Goal: Task Accomplishment & Management: Use online tool/utility

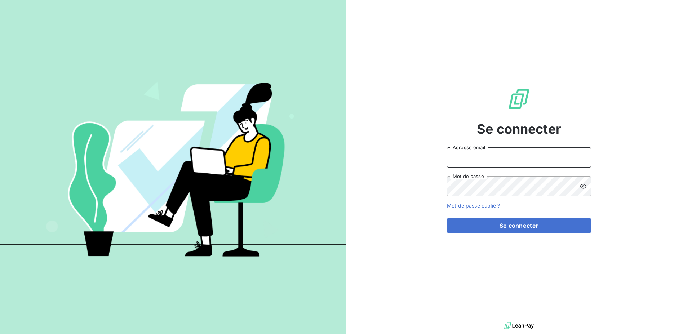
click at [472, 158] on input "Adresse email" at bounding box center [519, 157] width 144 height 20
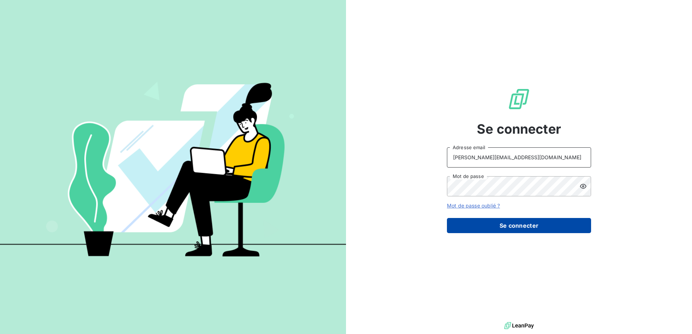
type input "[PERSON_NAME][EMAIL_ADDRESS][DOMAIN_NAME]"
click at [500, 218] on button "Se connecter" at bounding box center [519, 225] width 144 height 15
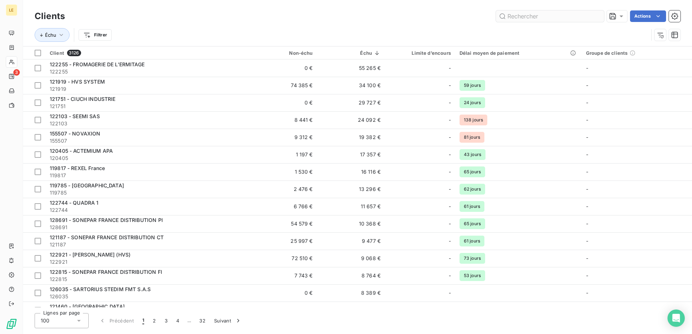
click at [527, 13] on input "text" at bounding box center [550, 16] width 108 height 12
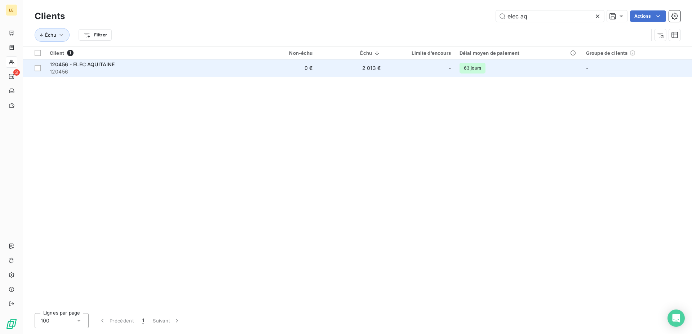
type input "elec aq"
click at [337, 70] on td "2 013 €" at bounding box center [351, 67] width 68 height 17
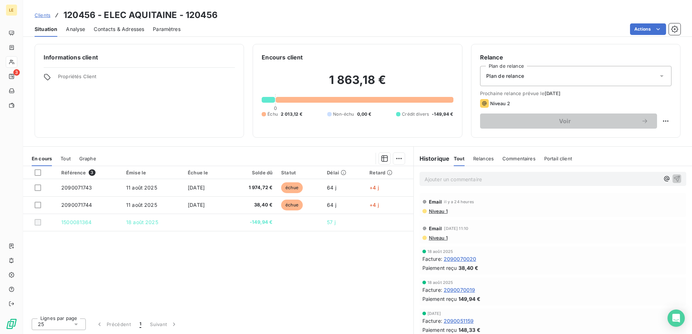
click at [137, 22] on div "Contacts & Adresses" at bounding box center [119, 29] width 50 height 15
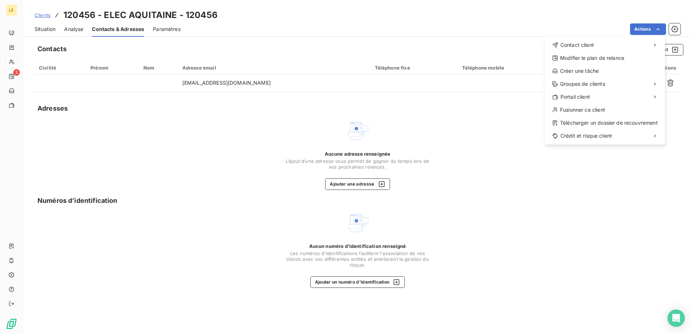
click at [658, 32] on html "LE 3 Clients 120456 - ELEC AQUITAINE - 120456 Situation Analyse Contacts & Adre…" at bounding box center [346, 167] width 692 height 334
click at [360, 134] on html "LE 3 Clients 120456 - ELEC AQUITAINE - 120456 Situation Analyse Contacts & Adre…" at bounding box center [346, 167] width 692 height 334
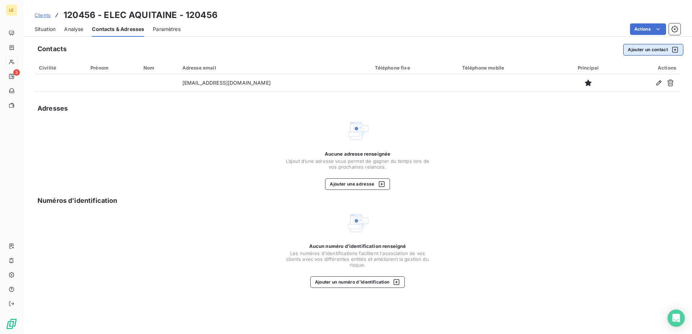
click at [639, 47] on button "Ajouter un contact" at bounding box center [653, 50] width 60 height 12
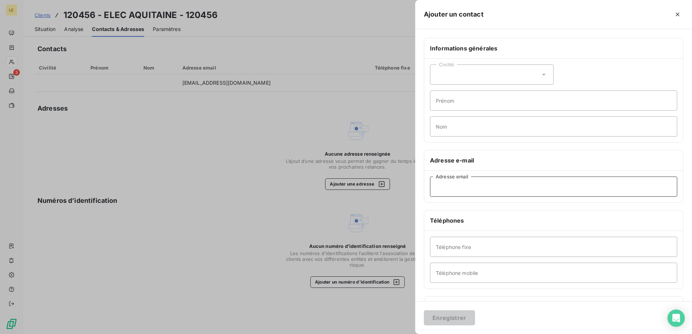
drag, startPoint x: 502, startPoint y: 186, endPoint x: 374, endPoint y: 175, distance: 128.5
click at [501, 185] on input "Adresse email" at bounding box center [553, 187] width 247 height 20
type input "[EMAIL_ADDRESS][DOMAIN_NAME]"
click at [449, 318] on button "Enregistrer" at bounding box center [449, 317] width 51 height 15
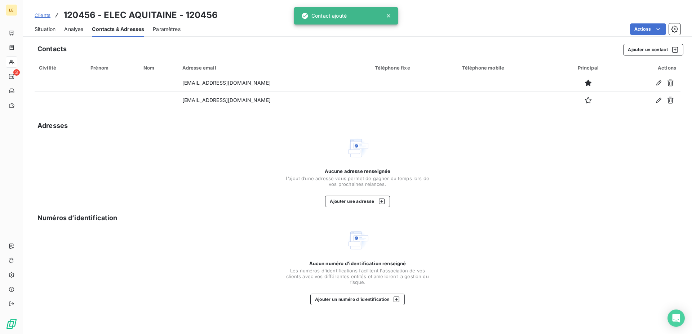
click at [42, 26] on span "Situation" at bounding box center [45, 29] width 21 height 7
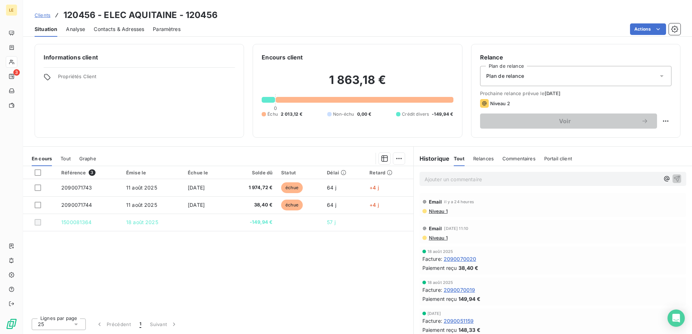
click at [156, 284] on div "Référence 3 Émise le Échue le Solde dû Statut Délai Retard 2090071743 [DATE] [D…" at bounding box center [218, 239] width 390 height 146
click at [119, 28] on span "Contacts & Adresses" at bounding box center [119, 29] width 50 height 7
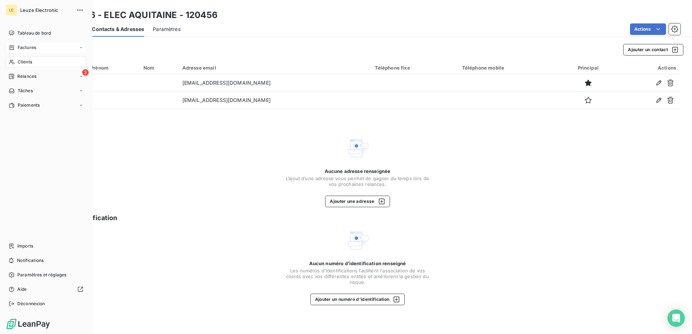
click at [22, 47] on span "Factures" at bounding box center [27, 47] width 18 height 6
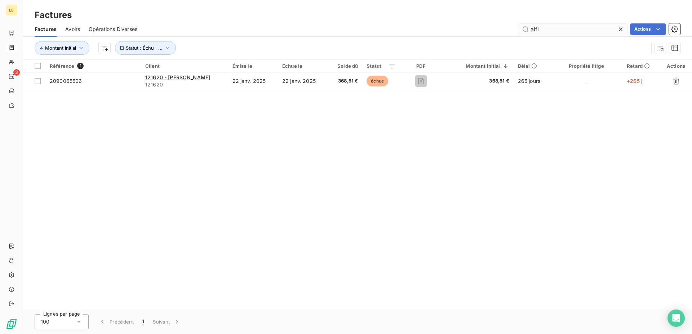
drag, startPoint x: 563, startPoint y: 28, endPoint x: 318, endPoint y: 19, distance: 245.3
click at [519, 23] on input "alfi" at bounding box center [573, 29] width 108 height 12
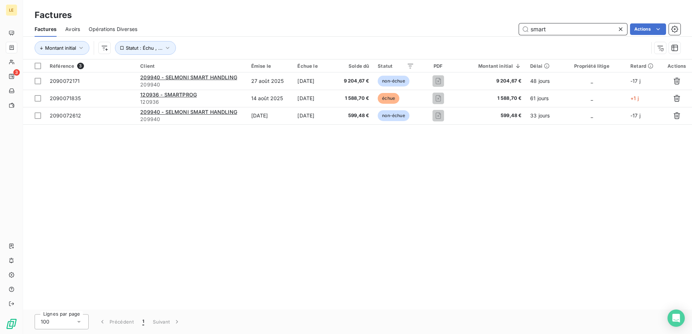
drag, startPoint x: 562, startPoint y: 34, endPoint x: 375, endPoint y: 30, distance: 187.5
click at [519, 30] on input "smart" at bounding box center [573, 29] width 108 height 12
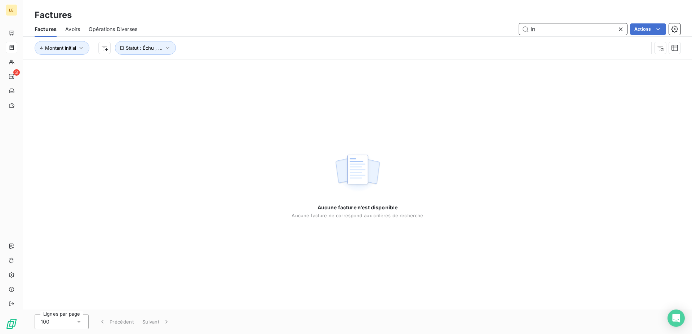
type input "l"
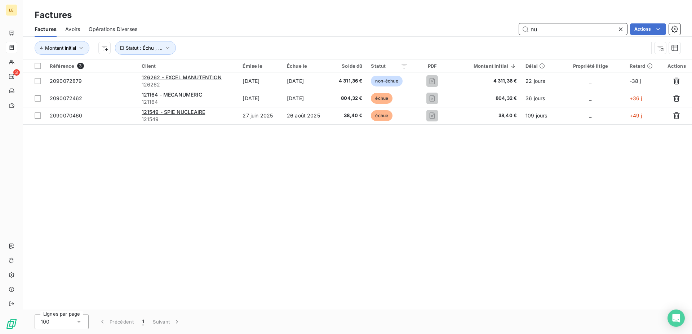
type input "n"
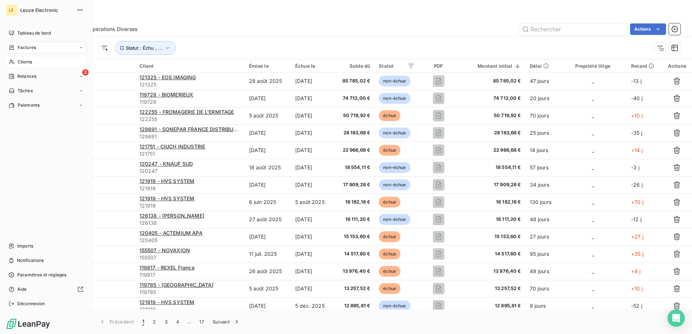
click at [19, 65] on div "Clients" at bounding box center [46, 62] width 80 height 12
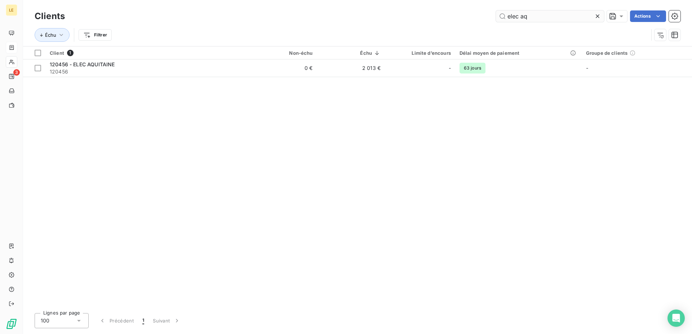
drag, startPoint x: 542, startPoint y: 16, endPoint x: 163, endPoint y: 0, distance: 379.2
click at [496, 10] on input "elec aq" at bounding box center [550, 16] width 108 height 12
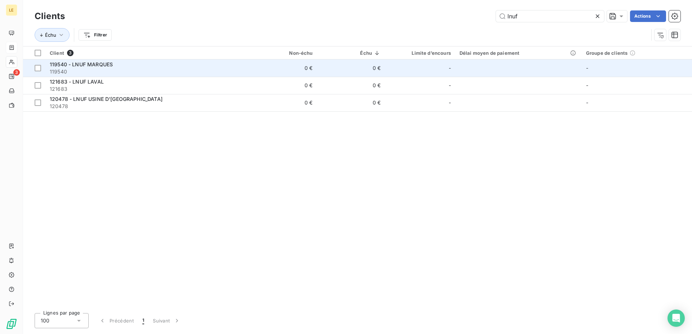
type input "lnuf"
click at [127, 61] on div "119540 - LNUF MARQUES" at bounding box center [147, 64] width 195 height 7
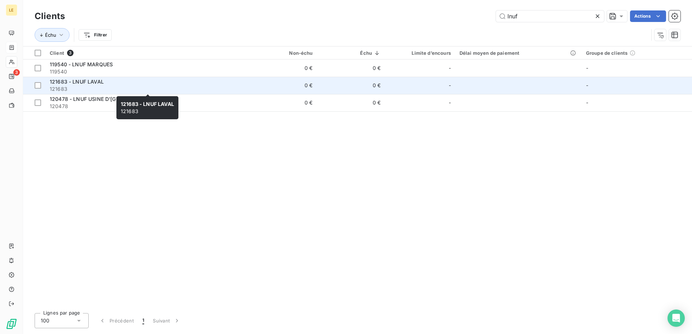
click at [72, 89] on span "121683" at bounding box center [147, 88] width 195 height 7
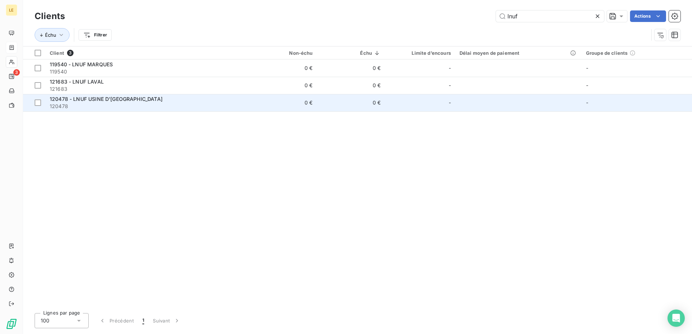
click at [84, 94] on td "120478 - LNUF USINE D'ANDREZIEUX 120478" at bounding box center [147, 102] width 204 height 17
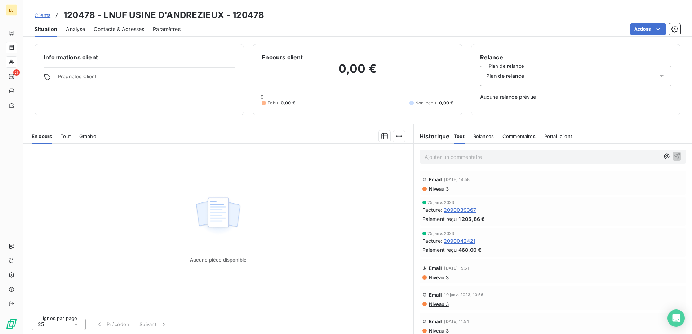
click at [36, 10] on div "Clients 120478 - LNUF USINE D'ANDREZIEUX - 120478" at bounding box center [150, 15] width 230 height 13
click at [44, 17] on span "Clients" at bounding box center [43, 15] width 16 height 6
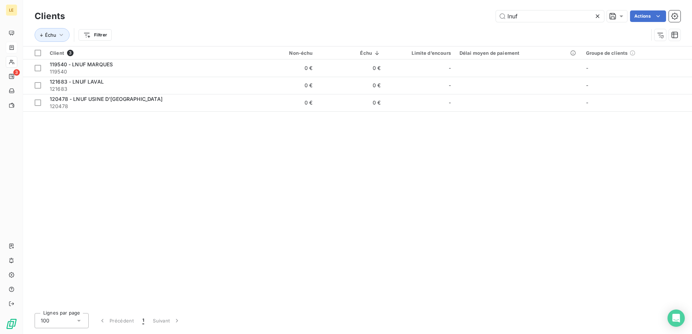
drag, startPoint x: 528, startPoint y: 18, endPoint x: 369, endPoint y: 6, distance: 159.4
click at [496, 10] on input "lnuf" at bounding box center [550, 16] width 108 height 12
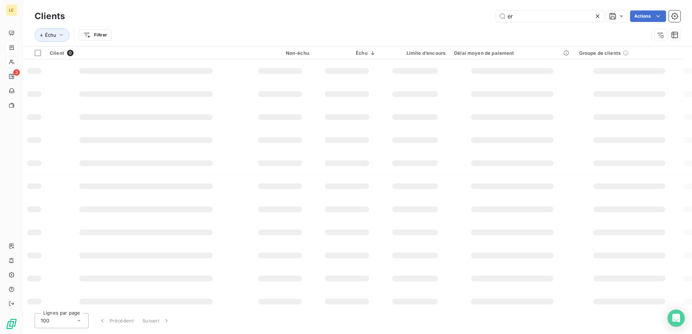
type input "e"
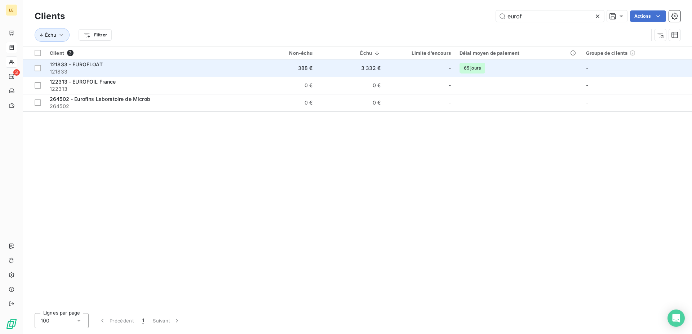
type input "eurof"
click at [278, 72] on td "388 €" at bounding box center [283, 67] width 68 height 17
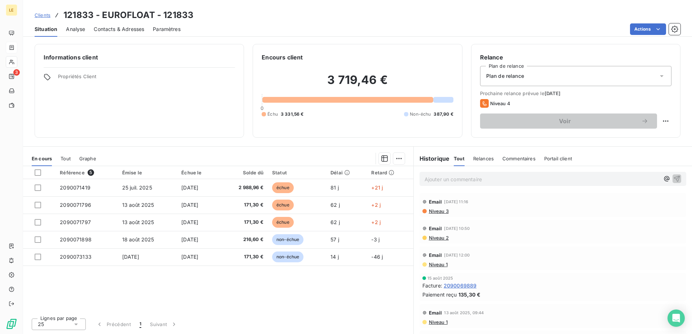
click at [53, 16] on icon at bounding box center [56, 15] width 7 height 7
click at [50, 16] on span "Clients" at bounding box center [43, 15] width 16 height 6
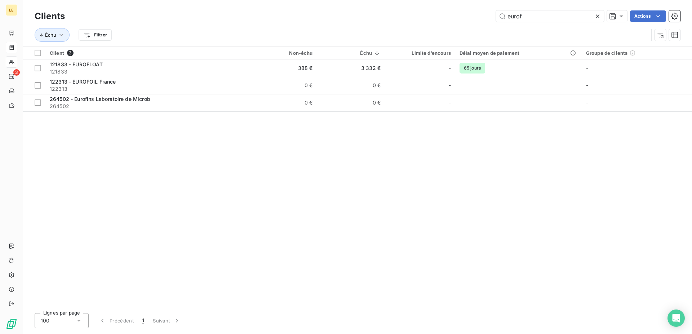
click at [530, 23] on div "Clients eurof Actions" at bounding box center [358, 16] width 646 height 15
drag, startPoint x: 530, startPoint y: 21, endPoint x: 275, endPoint y: 11, distance: 254.3
click at [496, 15] on input "eurof" at bounding box center [550, 16] width 108 height 12
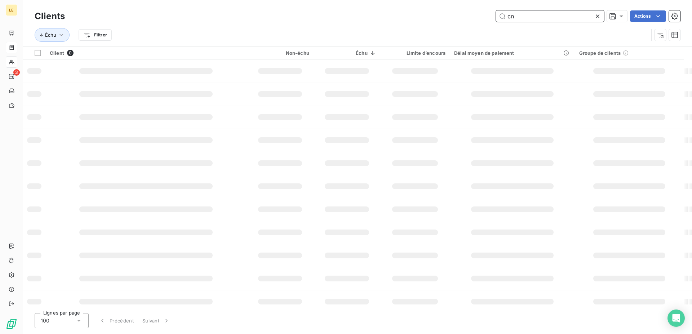
type input "c"
click at [243, 31] on div "Échu Filtrer" at bounding box center [342, 35] width 614 height 14
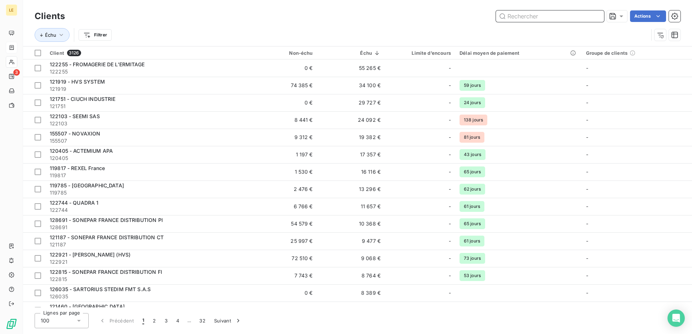
click at [534, 19] on input "text" at bounding box center [550, 16] width 108 height 12
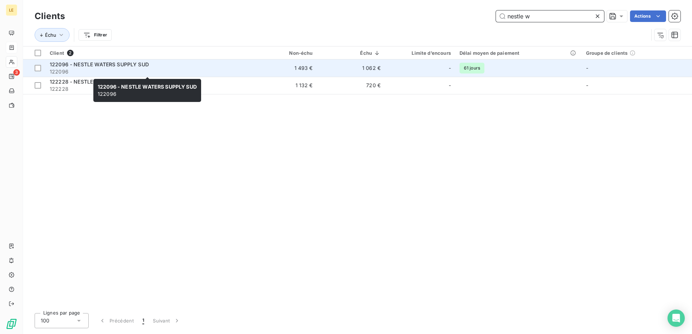
type input "nestle w"
click at [152, 69] on span "122096" at bounding box center [147, 71] width 195 height 7
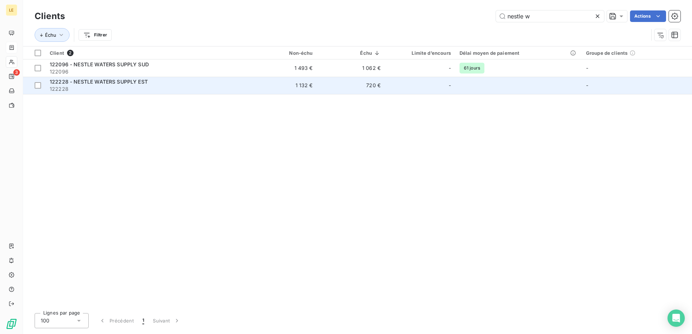
click at [375, 89] on td "720 €" at bounding box center [351, 85] width 68 height 17
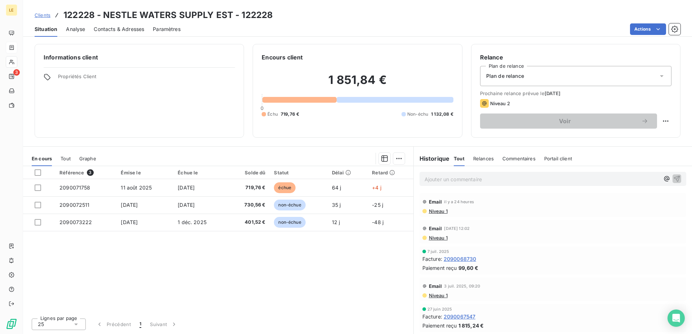
click at [47, 17] on span "Clients" at bounding box center [43, 15] width 16 height 6
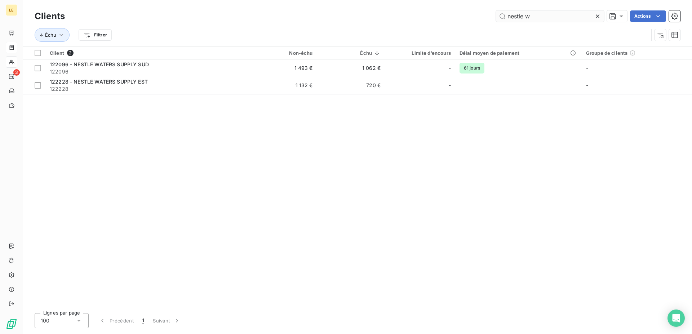
drag, startPoint x: 539, startPoint y: 18, endPoint x: 301, endPoint y: -5, distance: 238.7
click at [496, 10] on input "nestle w" at bounding box center [550, 16] width 108 height 12
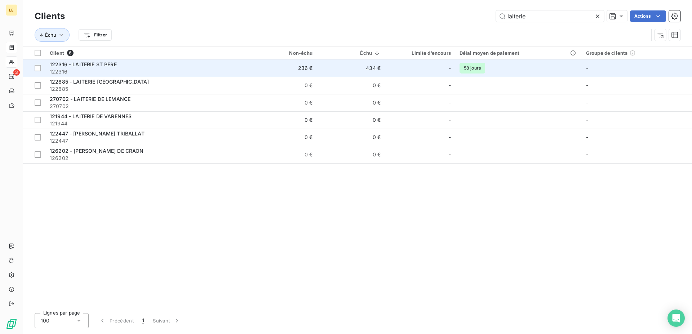
type input "laiterie"
click at [127, 65] on div "122316 - LAITERIE ST PERE" at bounding box center [147, 64] width 195 height 7
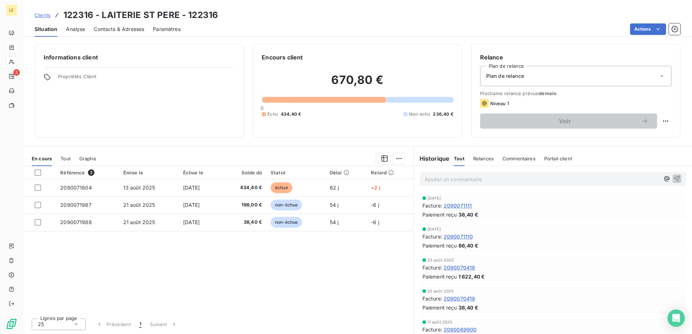
click at [53, 11] on div "Clients 122316 - LAITERIE ST PERE - 122316" at bounding box center [126, 15] width 183 height 13
click at [37, 19] on div "Clients 122316 - LAITERIE ST PERE - 122316" at bounding box center [126, 15] width 183 height 13
click at [39, 17] on span "Clients" at bounding box center [43, 15] width 16 height 6
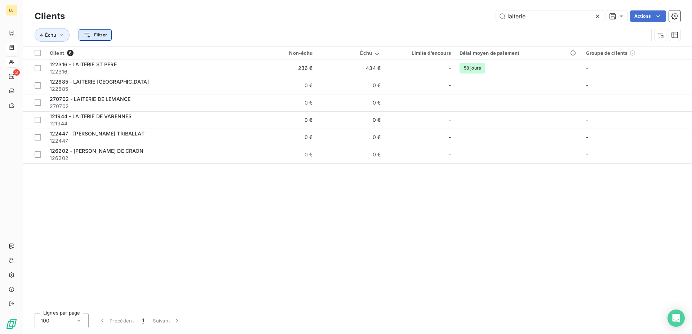
drag, startPoint x: 550, startPoint y: 14, endPoint x: 101, endPoint y: 40, distance: 450.6
click at [496, 21] on input "laiterie" at bounding box center [550, 16] width 108 height 12
type input "d"
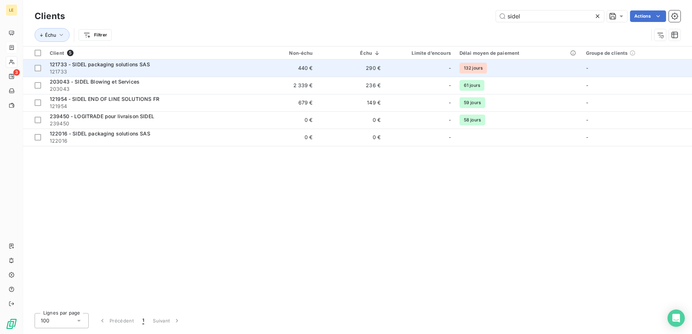
type input "sidel"
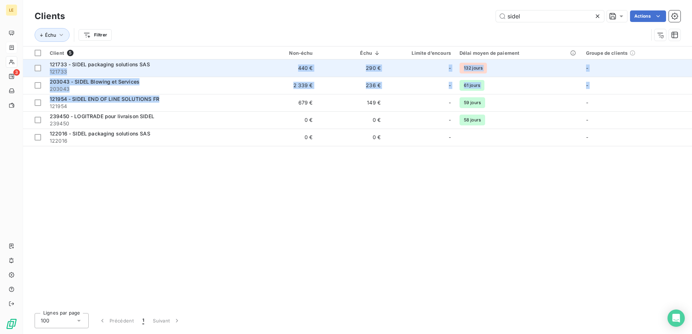
drag, startPoint x: 161, startPoint y: 67, endPoint x: 158, endPoint y: 98, distance: 30.5
click at [158, 68] on div "121733 - SIDEL packaging solutions SAS" at bounding box center [147, 64] width 195 height 7
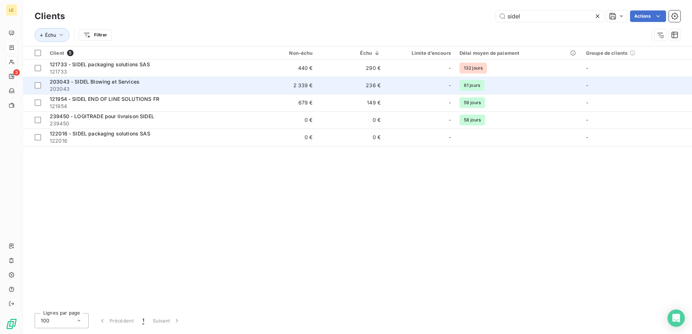
click at [123, 84] on span "203043 - SIDEL Blowing et Services" at bounding box center [95, 82] width 90 height 6
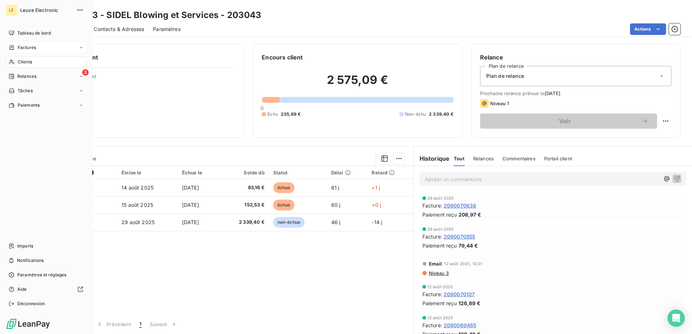
click at [4, 85] on div "LE Leuze Electronic Tableau de bord Factures Clients 3 Relances Tâches Paiement…" at bounding box center [46, 167] width 92 height 334
click at [18, 74] on span "Relances" at bounding box center [26, 76] width 19 height 6
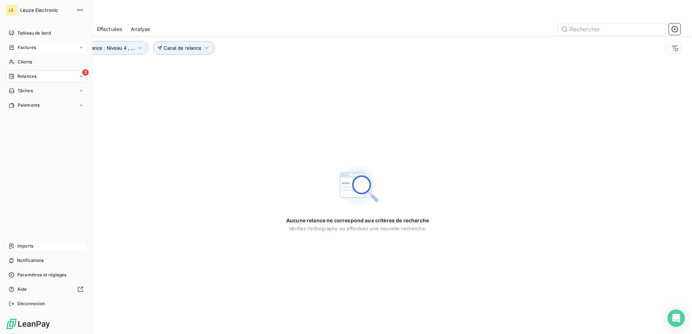
click at [28, 244] on span "Imports" at bounding box center [25, 246] width 16 height 6
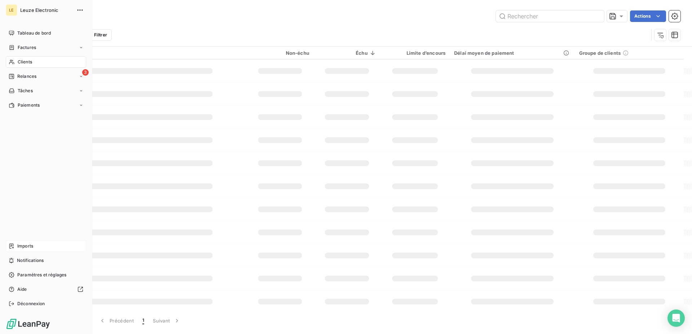
click at [26, 249] on span "Imports" at bounding box center [25, 246] width 16 height 6
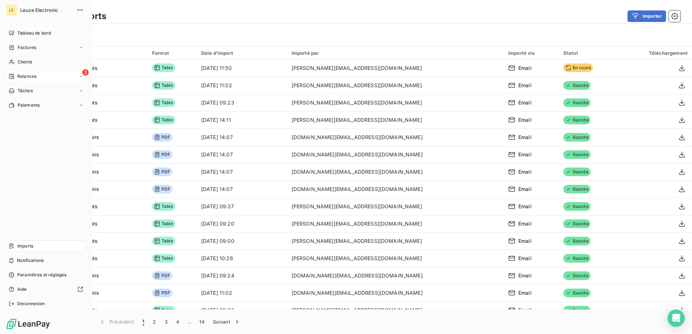
click at [31, 75] on span "Relances" at bounding box center [26, 76] width 19 height 6
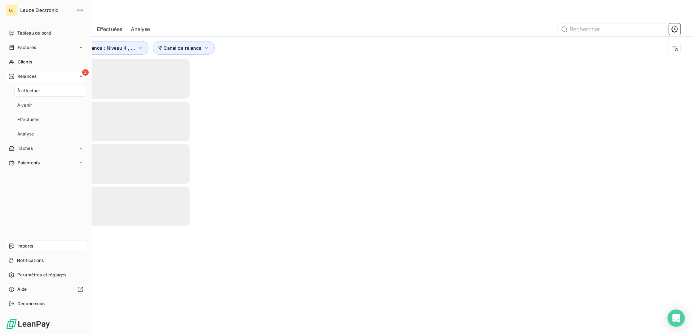
click at [41, 81] on div "3 Relances" at bounding box center [46, 77] width 80 height 12
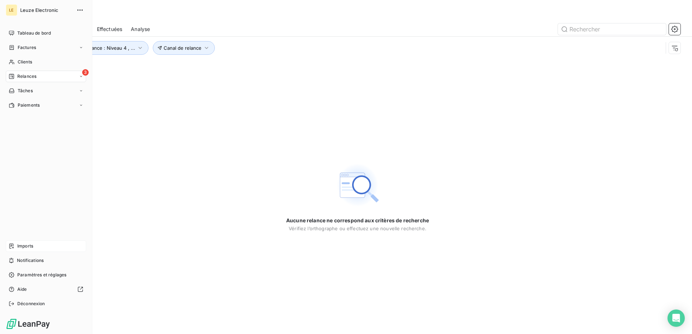
click at [37, 244] on div "Imports" at bounding box center [46, 246] width 80 height 12
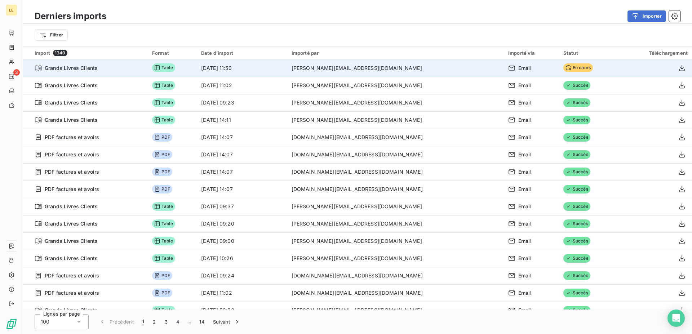
click at [583, 66] on td "En cours" at bounding box center [588, 67] width 59 height 17
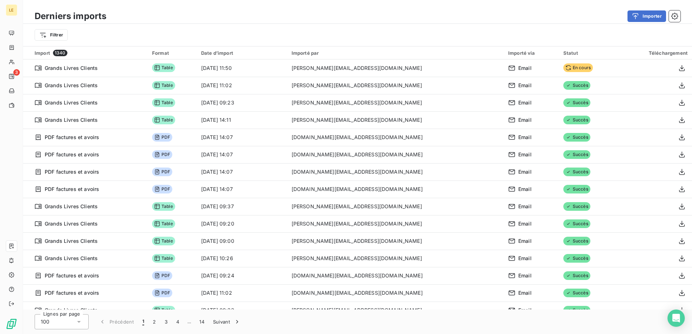
click at [229, 16] on div "Importer" at bounding box center [398, 16] width 566 height 12
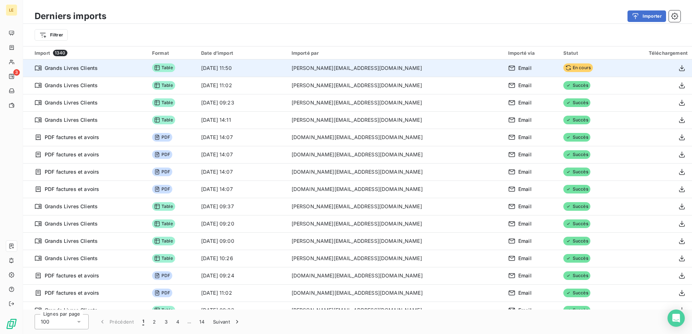
click at [584, 67] on td "En cours" at bounding box center [588, 67] width 59 height 17
